Goal: Subscribe to service/newsletter

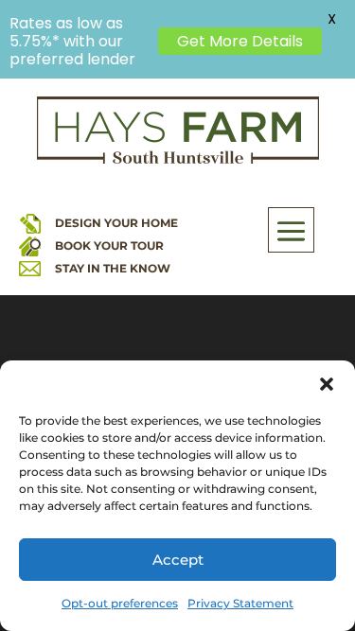
click at [56, 421] on div "To provide the best experiences, we use technologies like cookies to store and/…" at bounding box center [175, 464] width 312 height 102
click at [256, 423] on div "To provide the best experiences, we use technologies like cookies to store and/…" at bounding box center [175, 464] width 312 height 102
click at [310, 215] on span at bounding box center [291, 231] width 44 height 44
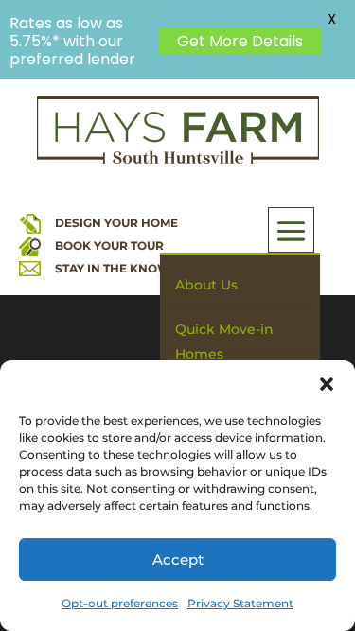
click at [143, 274] on link "STAY IN THE KNOW" at bounding box center [112, 268] width 115 height 14
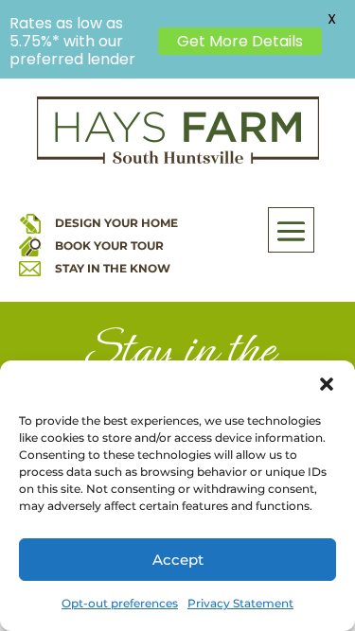
click at [299, 360] on h1 "Stay in the Know" at bounding box center [178, 381] width 284 height 121
click at [68, 80] on div "DESIGN YOUR HOME BOOK YOUR TOUR STAY IN THE KNOW About Us Quick Move-in Homes A…" at bounding box center [177, 187] width 355 height 218
click at [179, 80] on div "DESIGN YOUR HOME BOOK YOUR TOUR STAY IN THE KNOW About Us Quick Move-in Homes A…" at bounding box center [177, 187] width 355 height 218
click at [300, 149] on img at bounding box center [178, 131] width 282 height 68
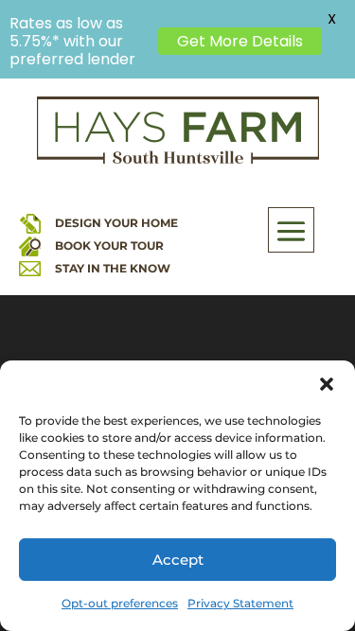
click at [123, 71] on div "Rates as low as 5.75%* with our preferred lender Get More Details X" at bounding box center [177, 39] width 355 height 79
